Goal: Task Accomplishment & Management: Manage account settings

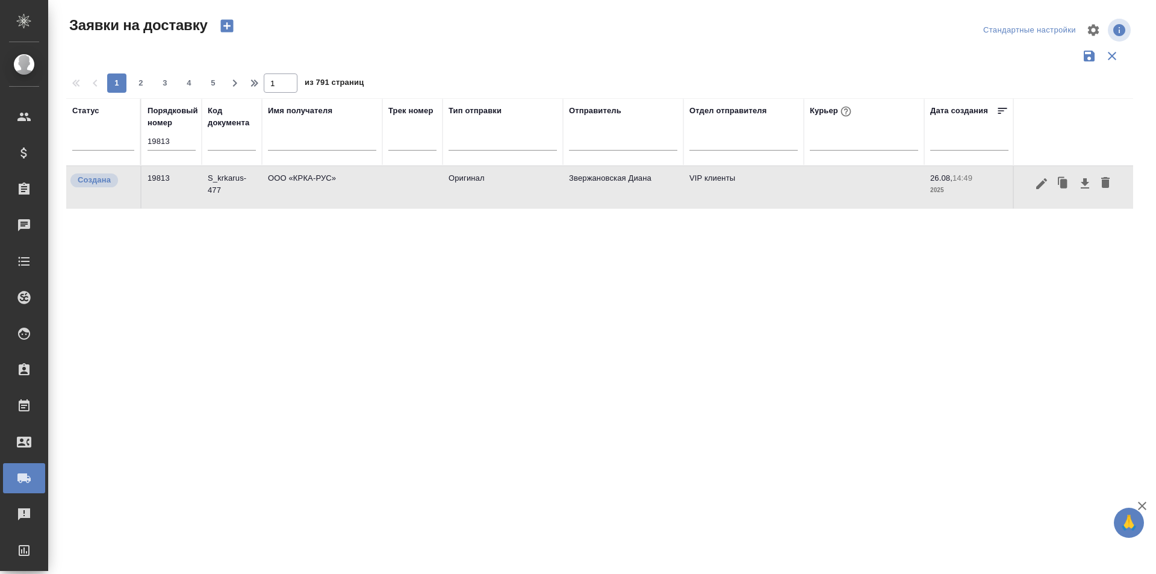
click at [192, 140] on input "19813" at bounding box center [172, 141] width 48 height 17
paste input "745"
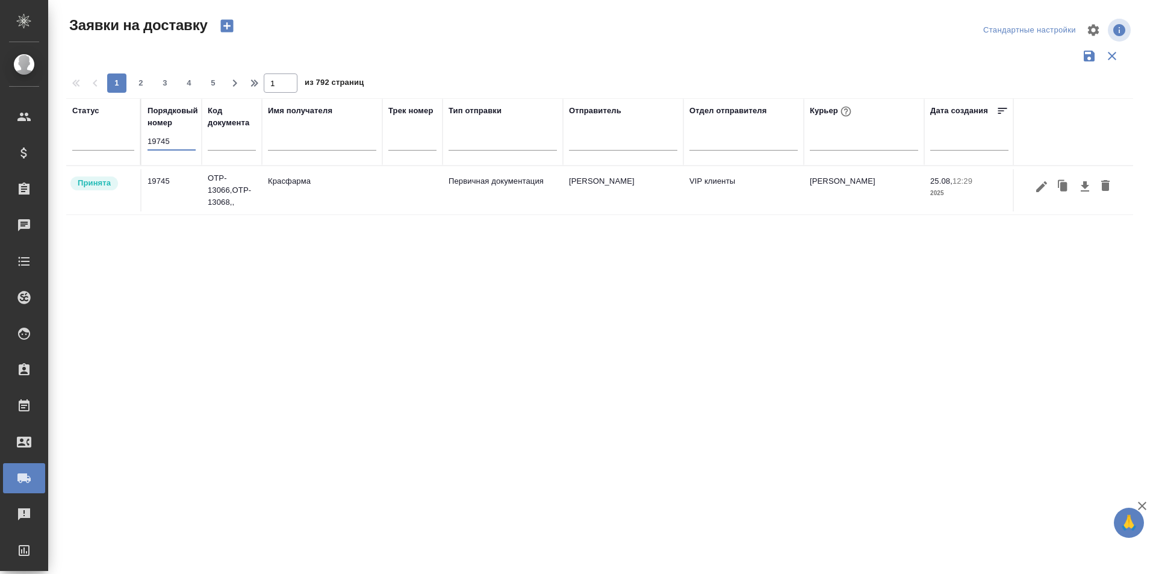
type input "19745"
click at [1039, 187] on icon "button" at bounding box center [1041, 186] width 11 height 11
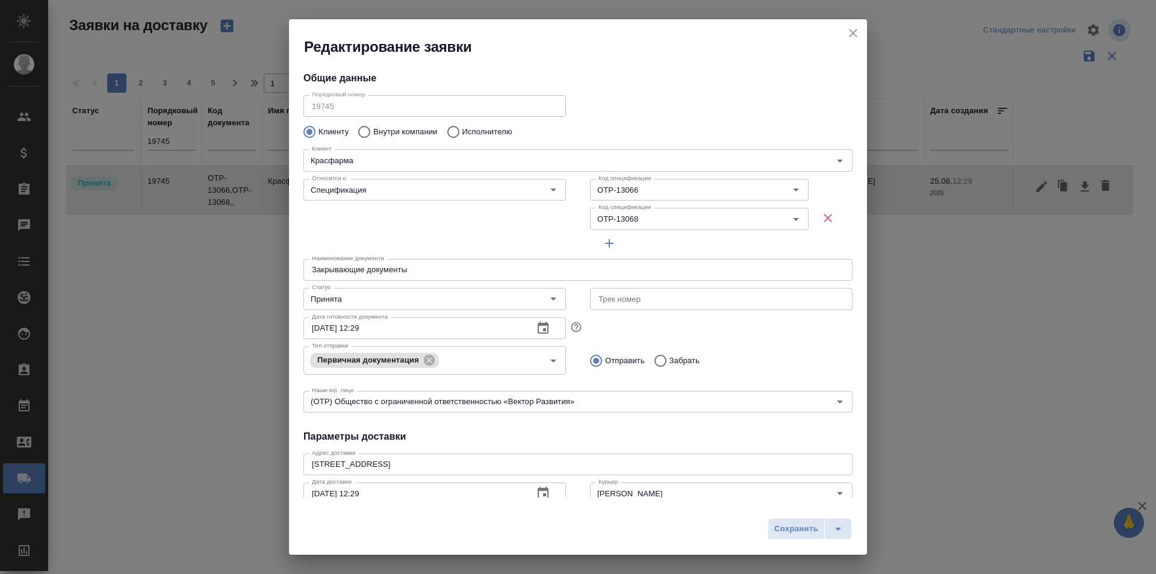
type input "VIP клиенты"
type input "[PERSON_NAME]"
click at [398, 297] on input "Принята" at bounding box center [414, 298] width 215 height 14
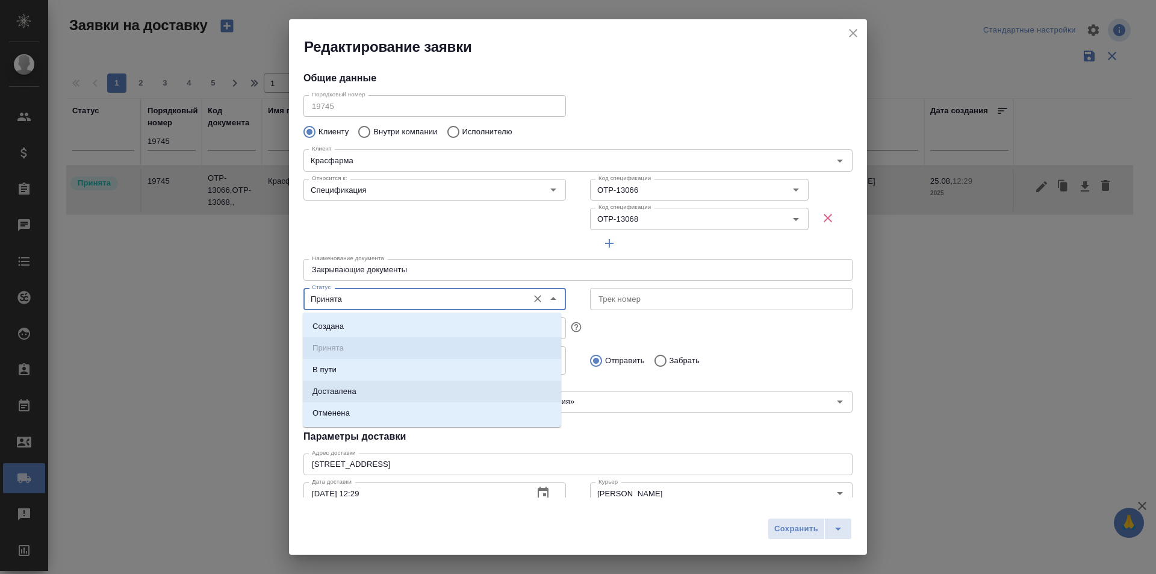
click at [375, 396] on li "Доставлена" at bounding box center [432, 392] width 258 height 22
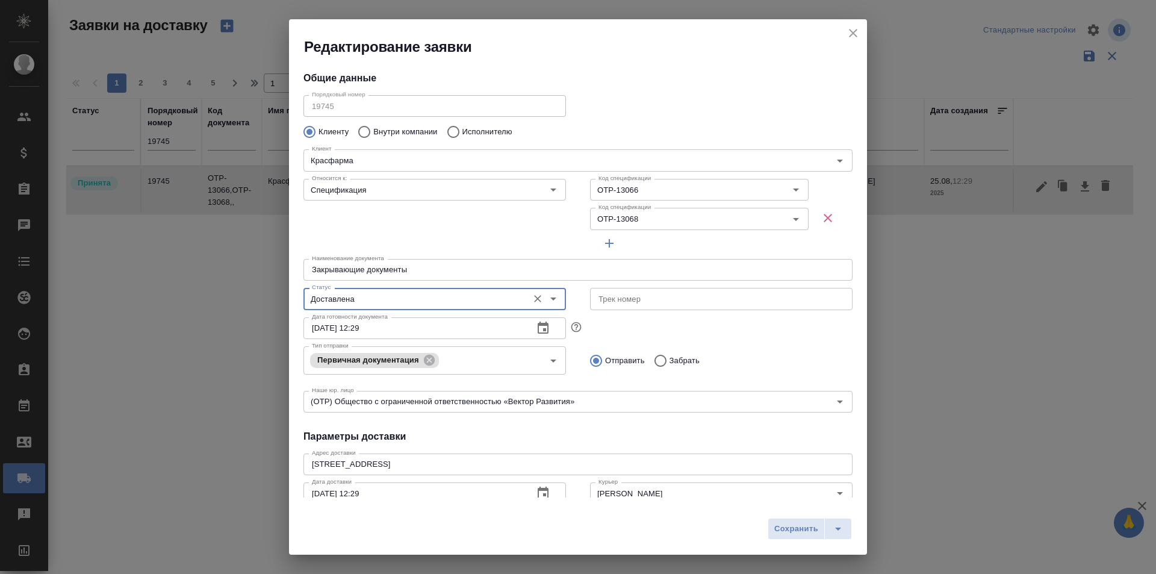
click at [793, 533] on span "Сохранить" at bounding box center [796, 529] width 44 height 14
type input "Принята"
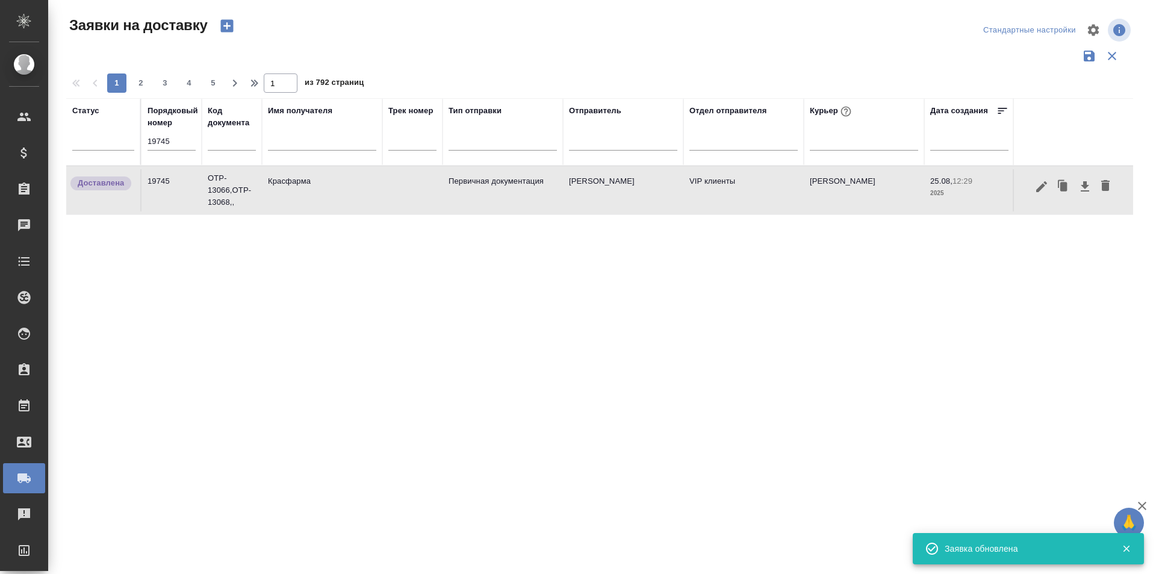
click at [174, 141] on input "19745" at bounding box center [172, 141] width 48 height 17
paste input "71"
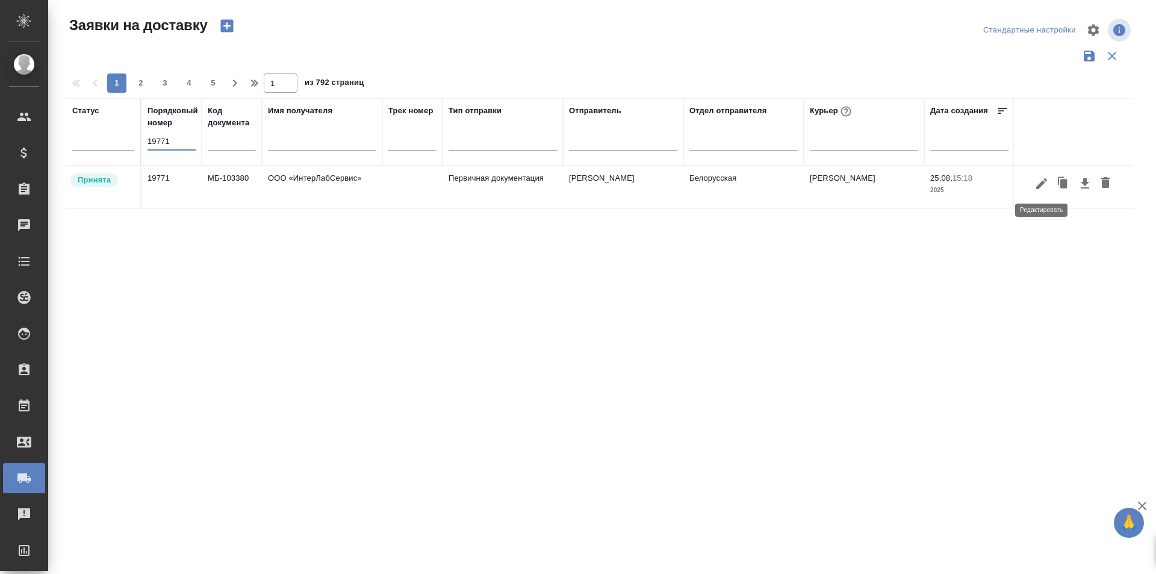
type input "19771"
click at [1038, 187] on icon "button" at bounding box center [1041, 183] width 11 height 11
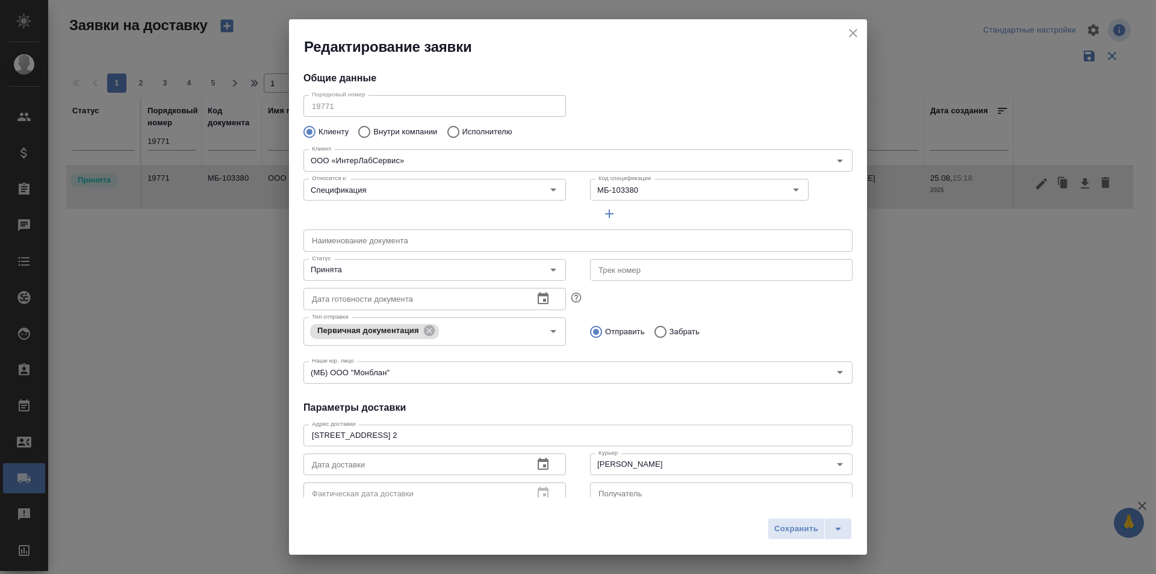
type input "[PERSON_NAME]"
type input "[PHONE_NUMBER] доб. 1726"
click at [437, 261] on div "Принята Статус" at bounding box center [434, 270] width 263 height 22
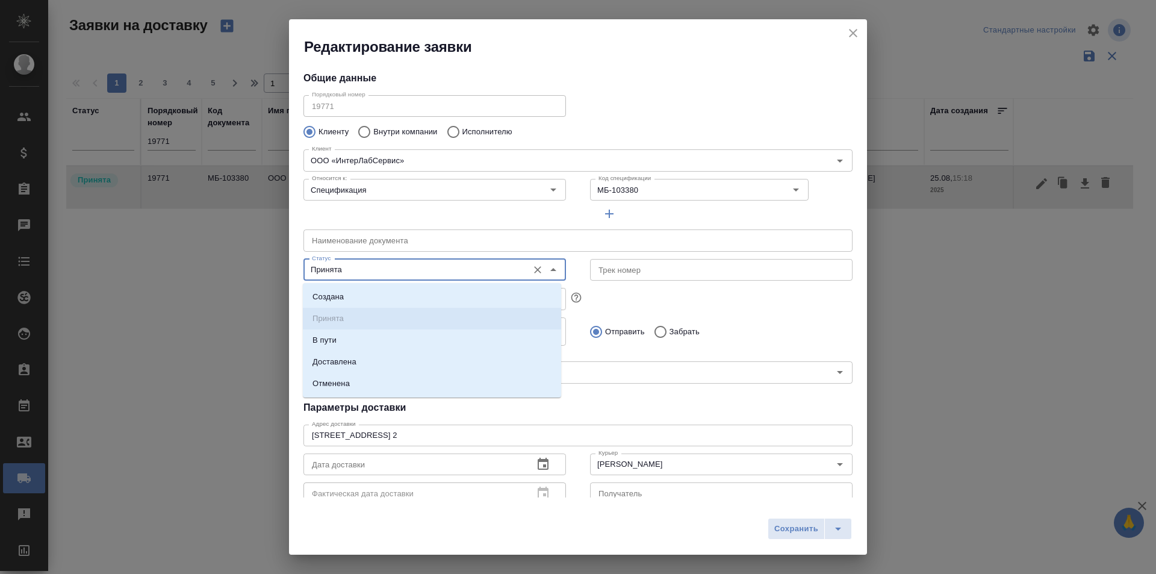
click at [415, 273] on input "Принята" at bounding box center [414, 270] width 215 height 14
click at [388, 356] on li "Доставлена" at bounding box center [432, 362] width 258 height 22
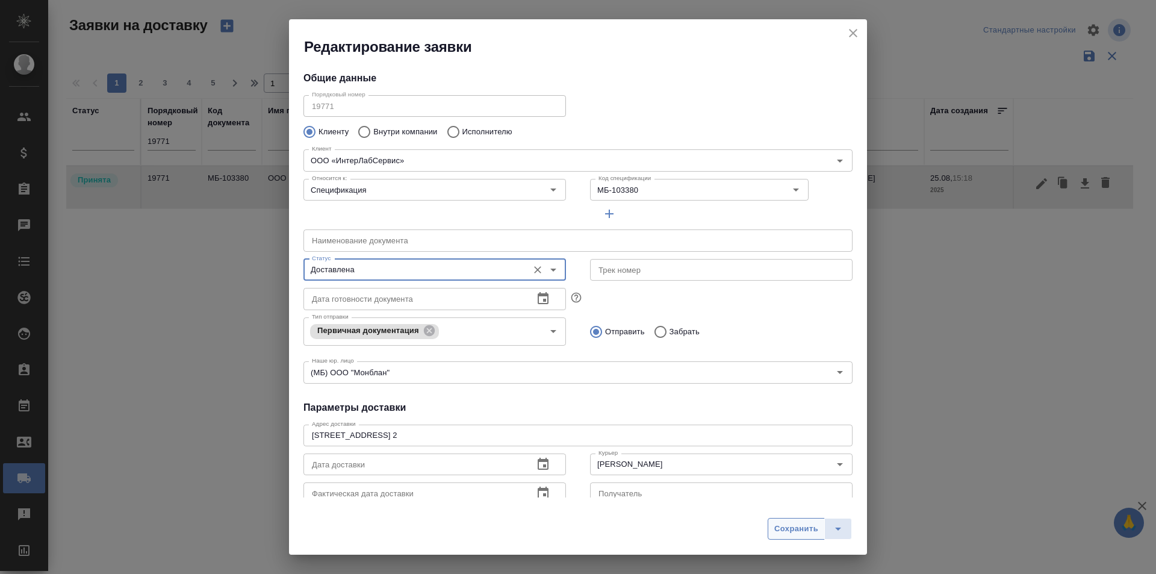
click at [773, 523] on button "Сохранить" at bounding box center [796, 529] width 57 height 22
type input "Принята"
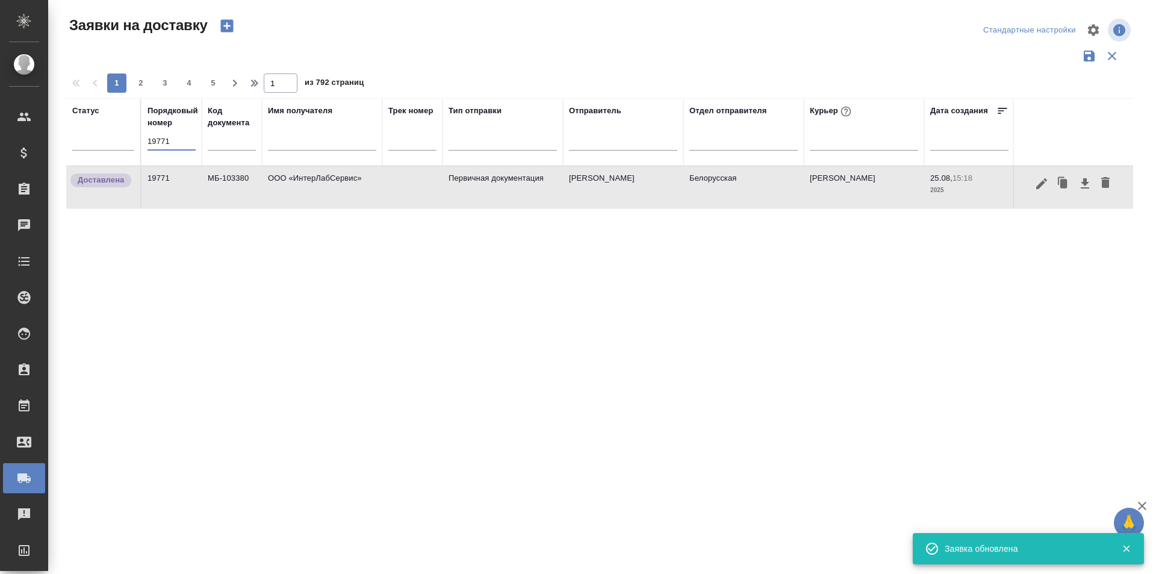
click at [178, 139] on input "19771" at bounding box center [172, 141] width 48 height 17
paste input "813"
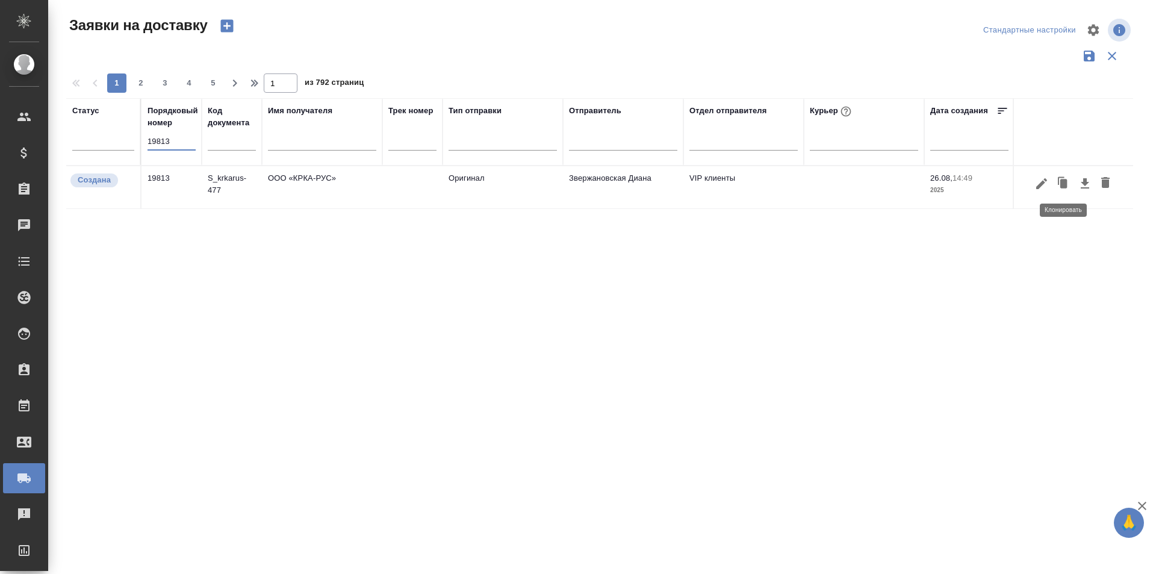
type input "19813"
click at [1046, 188] on icon "button" at bounding box center [1041, 183] width 14 height 14
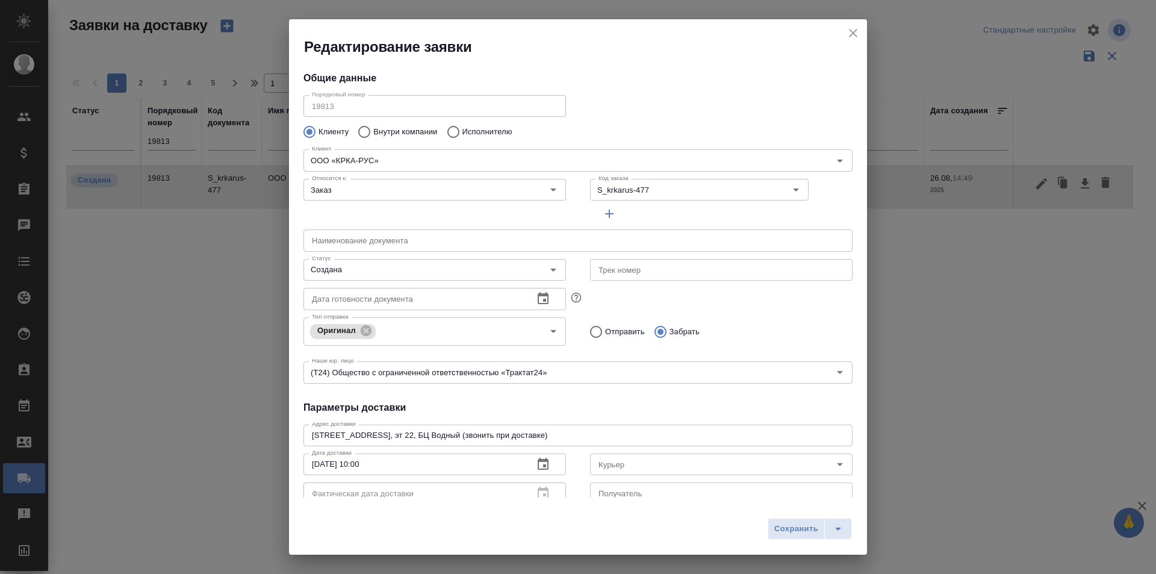
type input "[PERSON_NAME]"
type input "[PHONE_NUMBER]"
click at [403, 271] on input "Создана" at bounding box center [414, 270] width 215 height 14
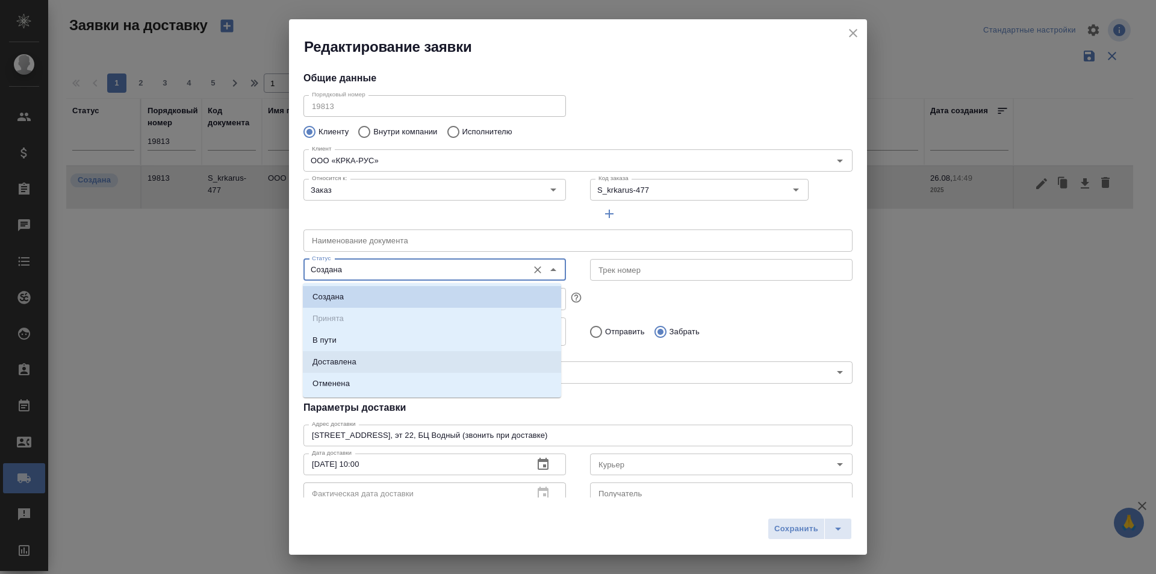
click at [378, 359] on li "Доставлена" at bounding box center [432, 362] width 258 height 22
type input "Доставлена"
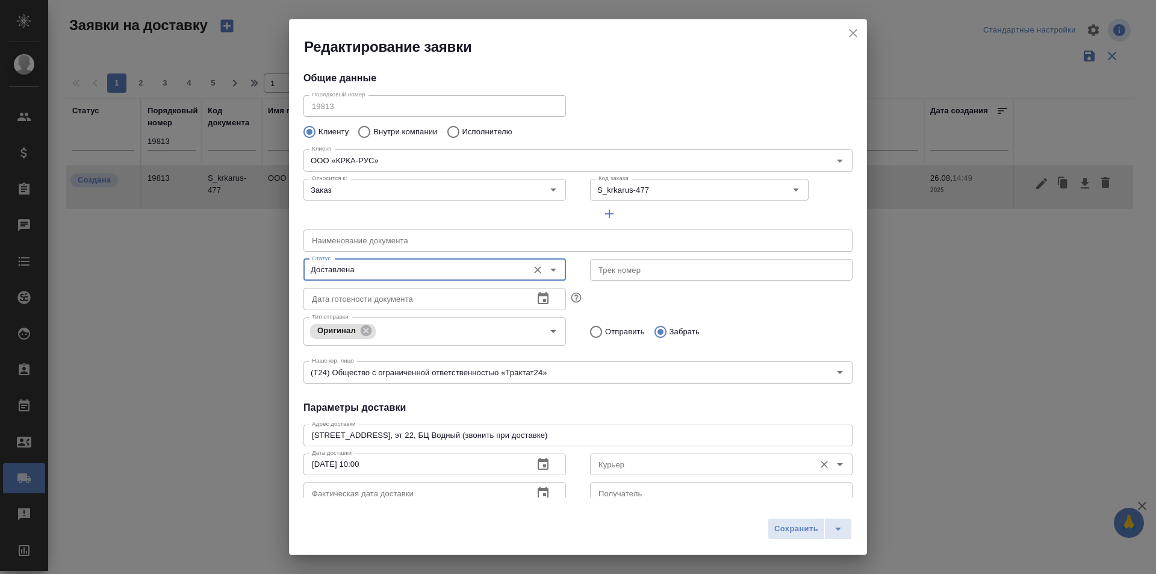
click at [671, 463] on input "Курьер" at bounding box center [701, 464] width 215 height 14
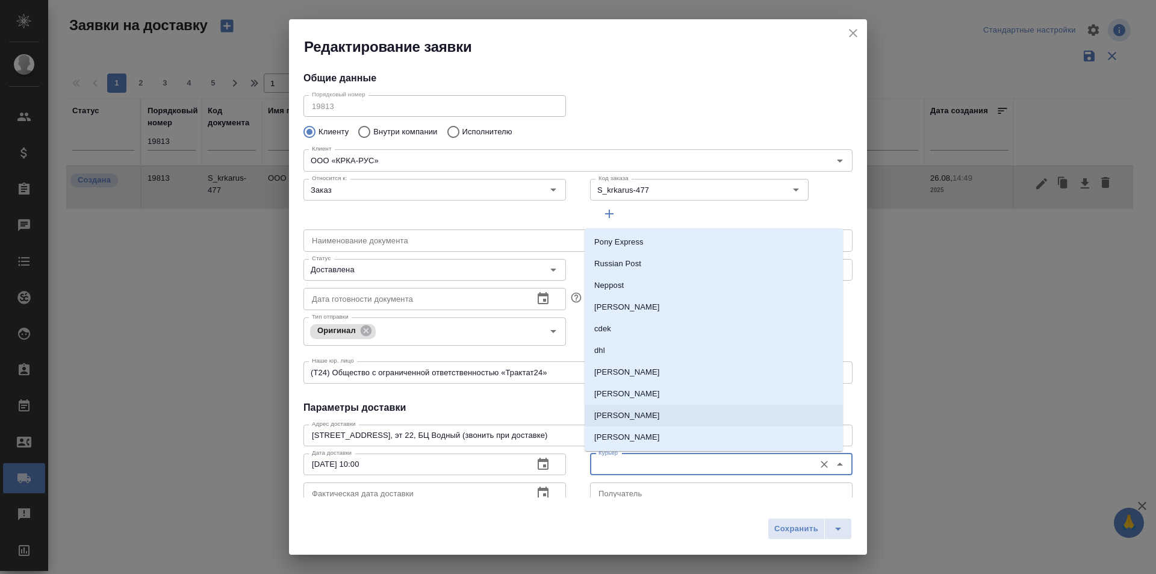
click at [660, 415] on p "[PERSON_NAME]" at bounding box center [627, 415] width 66 height 12
type input "[PERSON_NAME]"
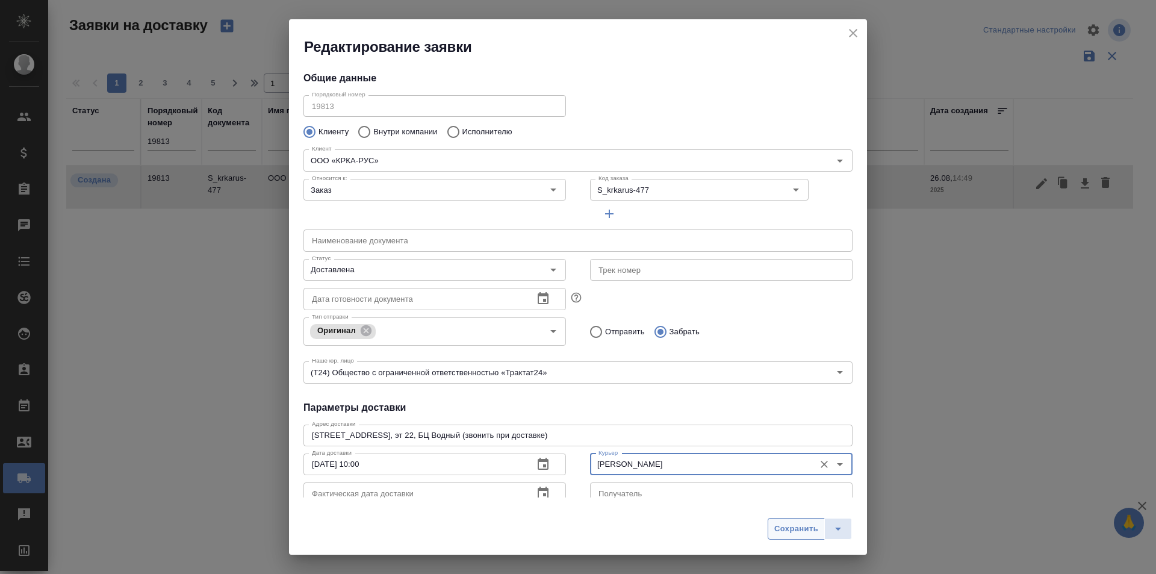
click at [792, 524] on span "Сохранить" at bounding box center [796, 529] width 44 height 14
type input "Создана"
